Goal: Find specific page/section: Find specific page/section

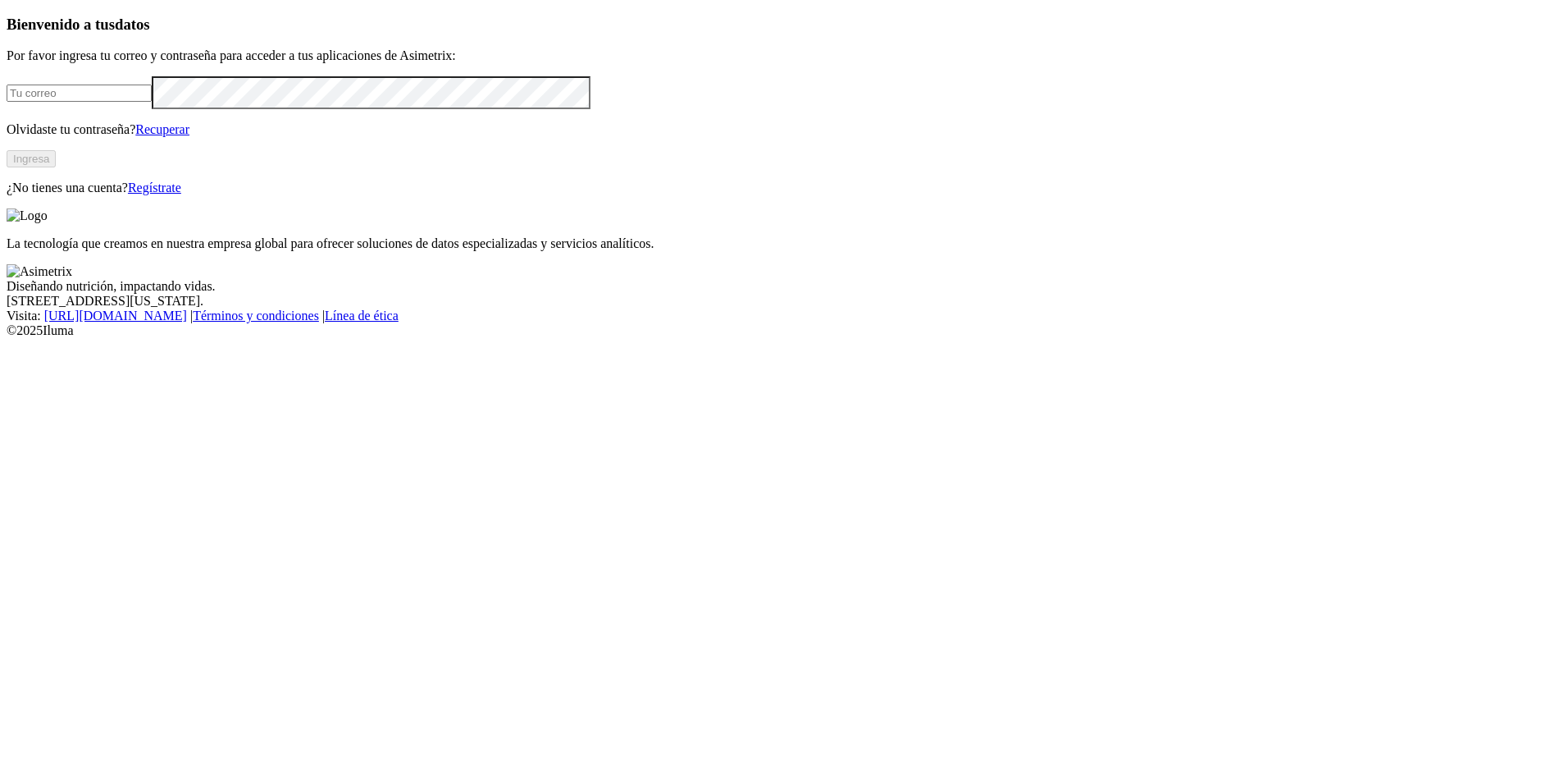
type input "[EMAIL_ADDRESS][DOMAIN_NAME]"
click at [56, 167] on button "Ingresa" at bounding box center [32, 158] width 50 height 17
